Goal: Transaction & Acquisition: Book appointment/travel/reservation

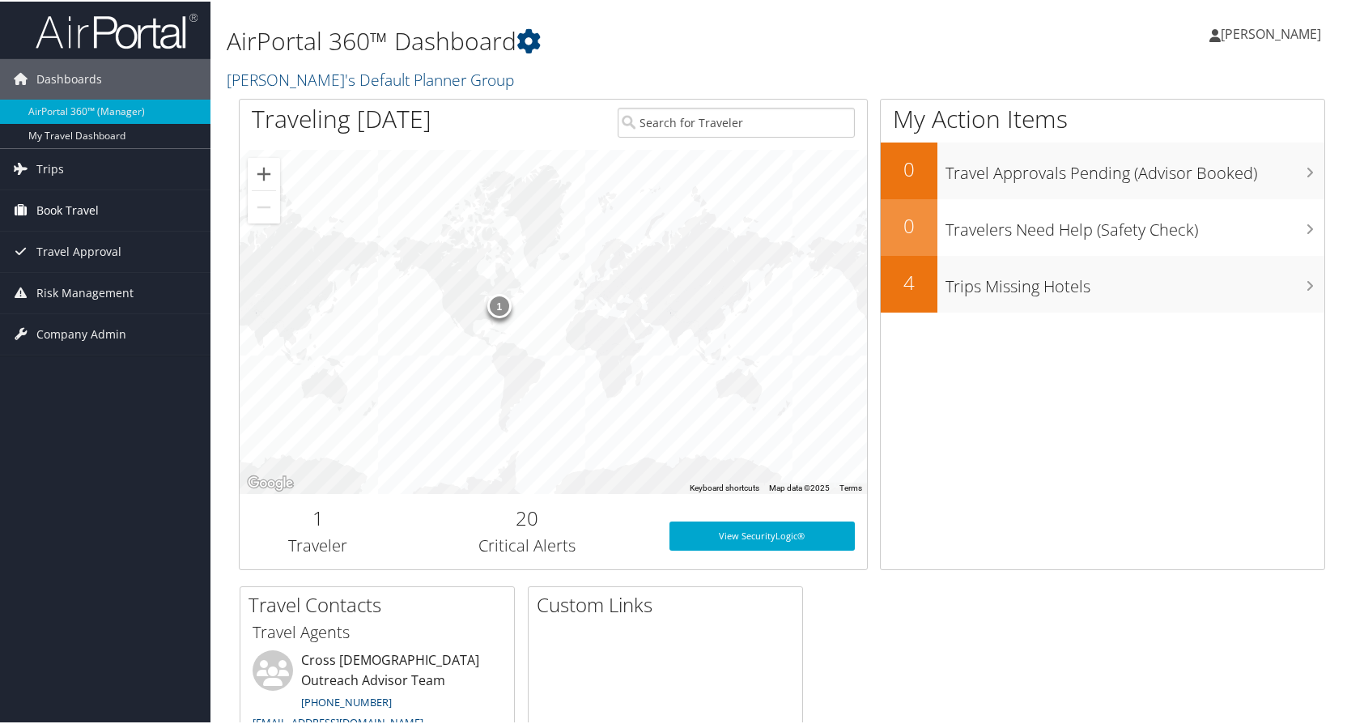
click at [54, 200] on span "Book Travel" at bounding box center [67, 209] width 62 height 40
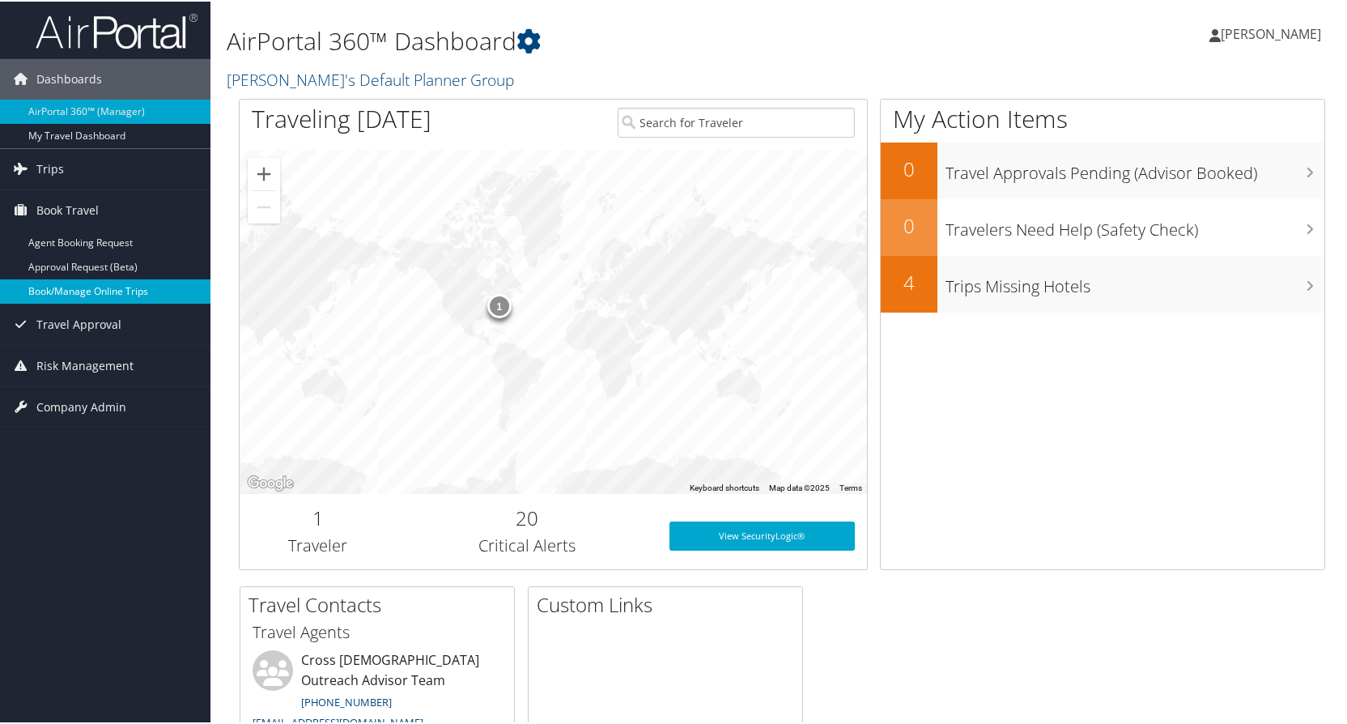
click at [97, 287] on link "Book/Manage Online Trips" at bounding box center [105, 290] width 210 height 24
